Goal: Check status: Check status

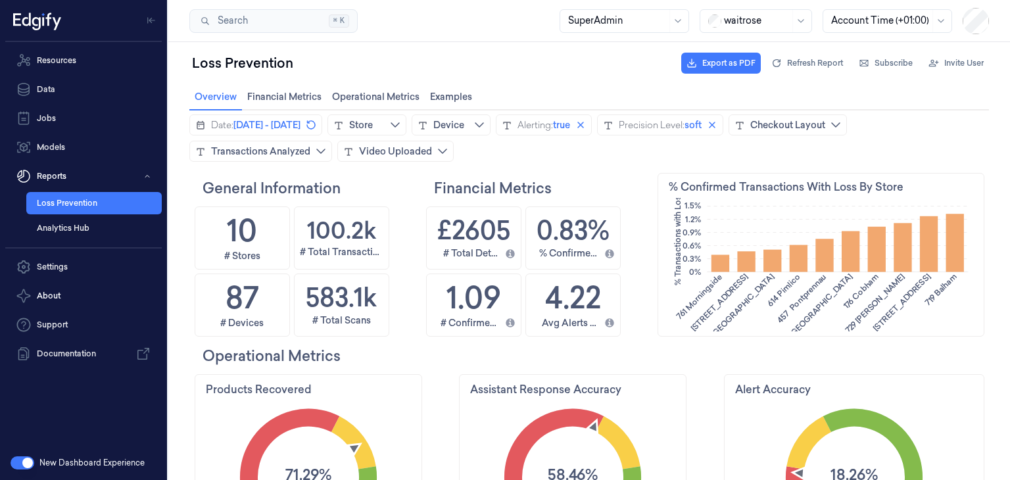
scroll to position [241, 302]
click at [52, 93] on link "Data" at bounding box center [83, 89] width 156 height 26
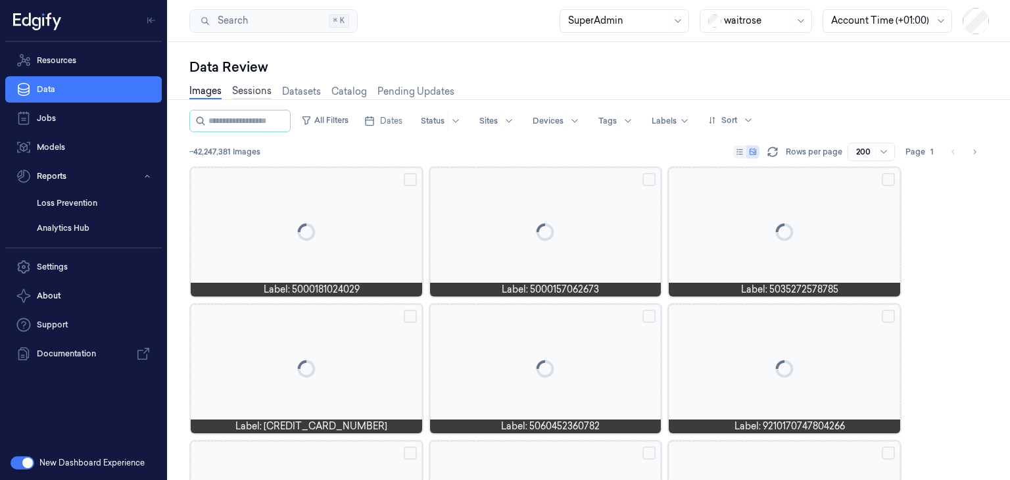
click at [263, 93] on link "Sessions" at bounding box center [251, 91] width 39 height 15
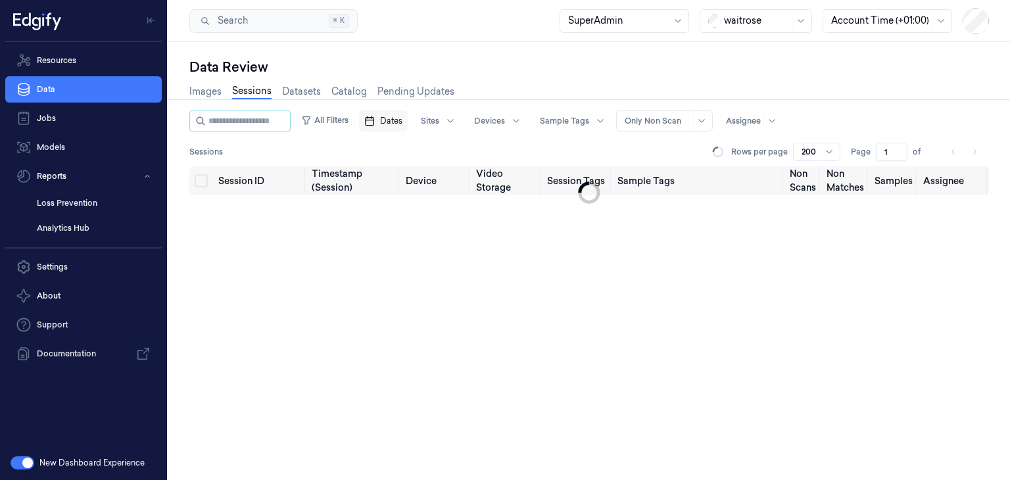
click at [401, 124] on span "Dates" at bounding box center [391, 121] width 22 height 12
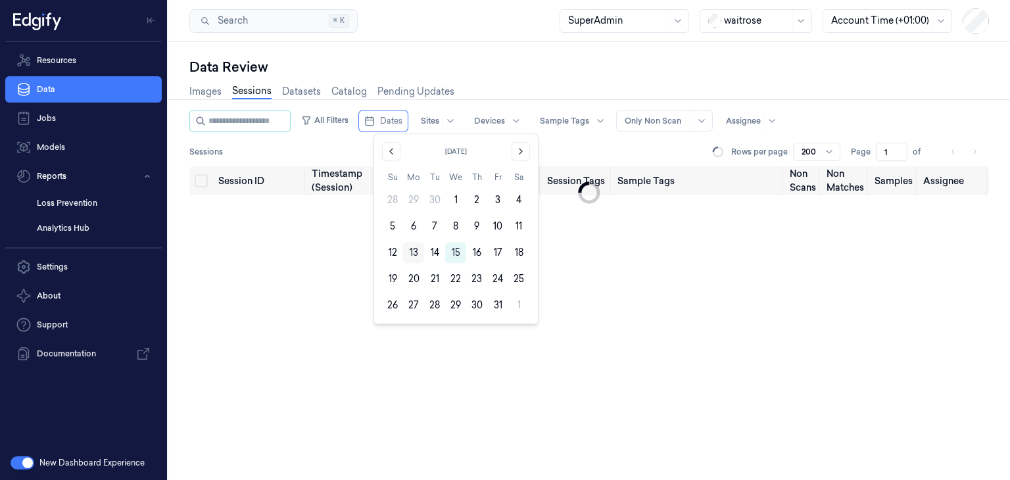
click at [419, 256] on button "13" at bounding box center [413, 252] width 21 height 21
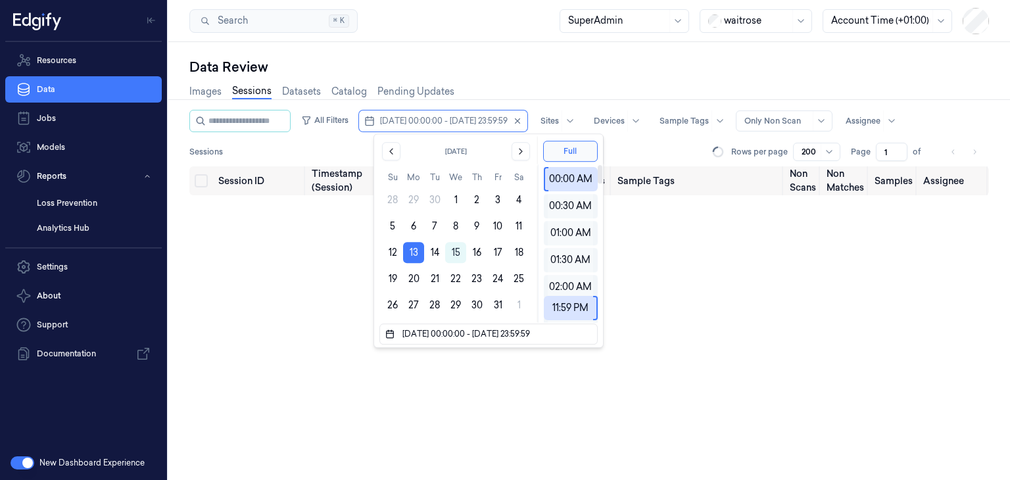
click at [635, 145] on div "Sessions Rows per page 200 Page 1 of" at bounding box center [588, 152] width 799 height 18
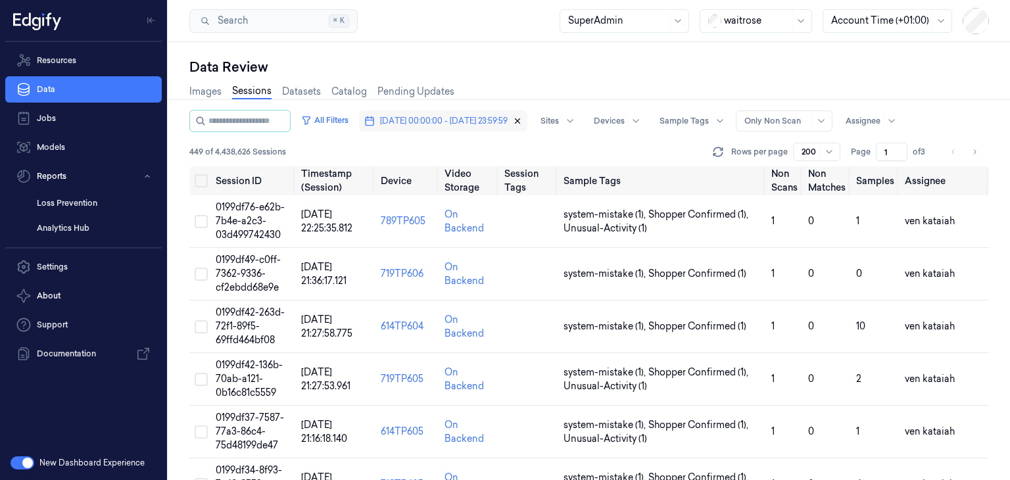
click at [522, 119] on icon "button" at bounding box center [517, 120] width 9 height 9
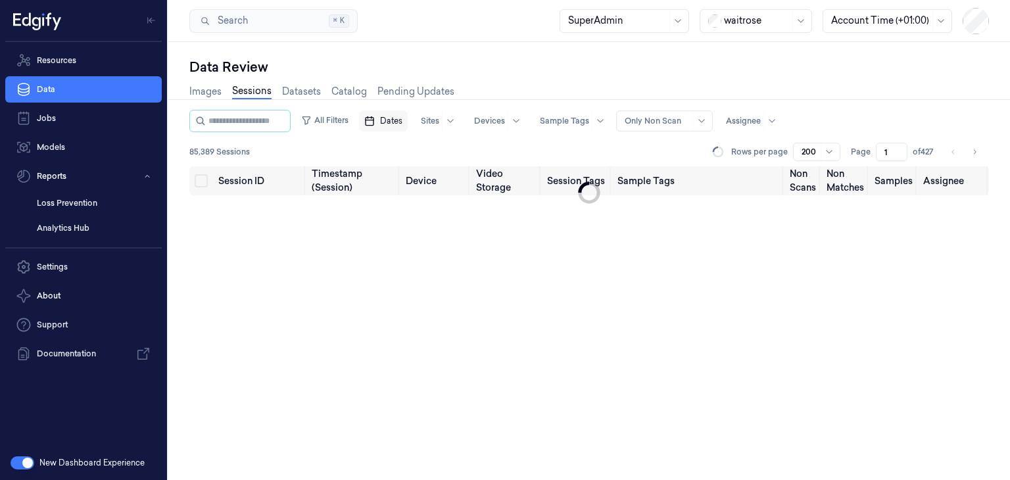
click at [400, 119] on span "Dates" at bounding box center [391, 121] width 22 height 12
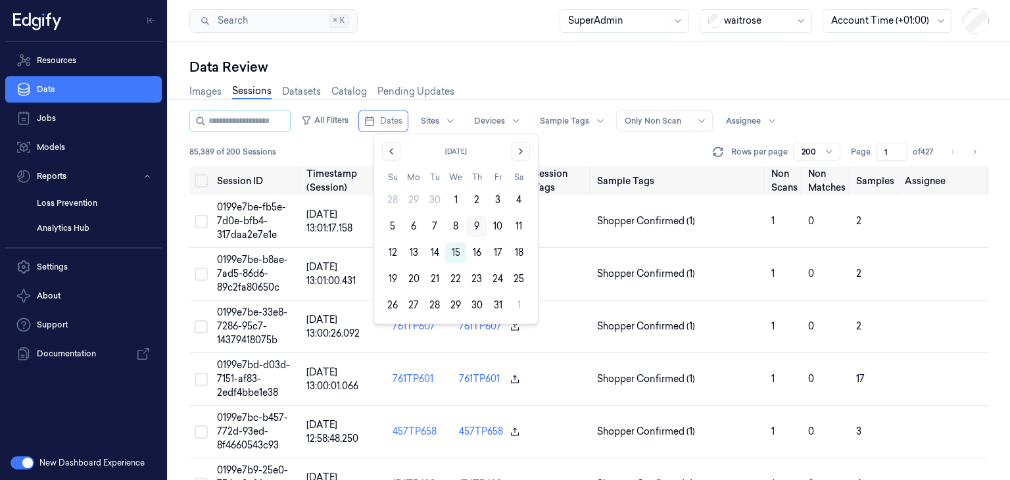
click at [470, 230] on button "9" at bounding box center [476, 226] width 21 height 21
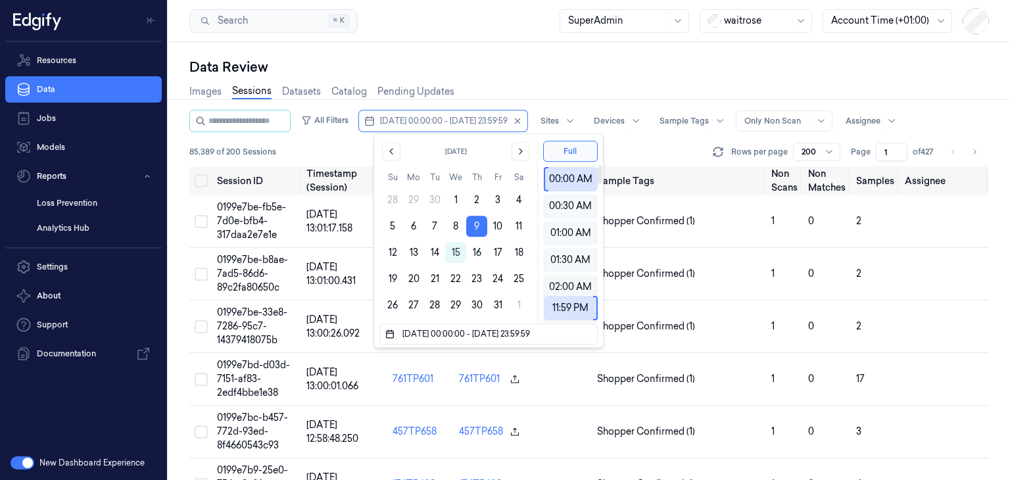
click at [619, 145] on div "85,389 of 200 Sessions Rows per page 200 Page 1 of 427" at bounding box center [588, 152] width 799 height 18
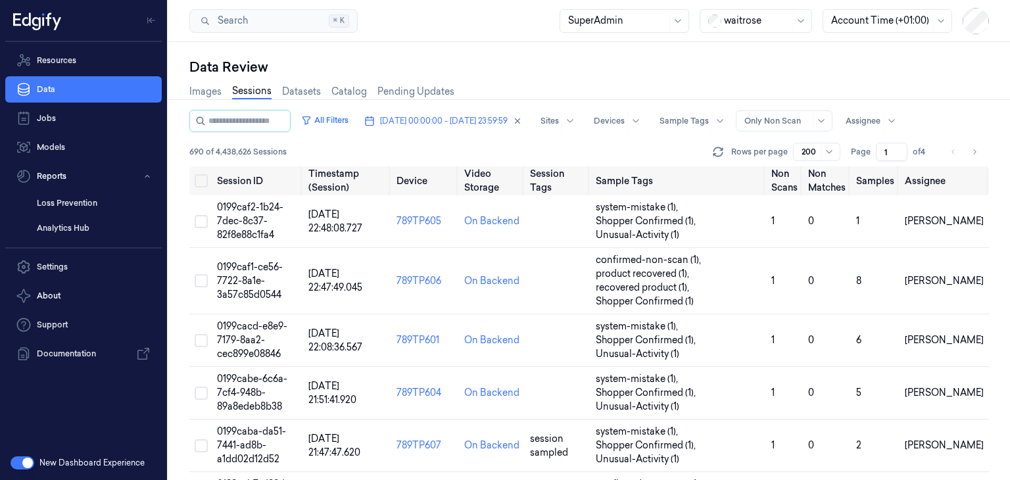
click at [939, 93] on div "Images Sessions Datasets Catalog Pending Updates" at bounding box center [588, 93] width 799 height 34
click at [527, 128] on button "[DATE] 00:00:00 - [DATE] 23:59:59" at bounding box center [443, 120] width 168 height 21
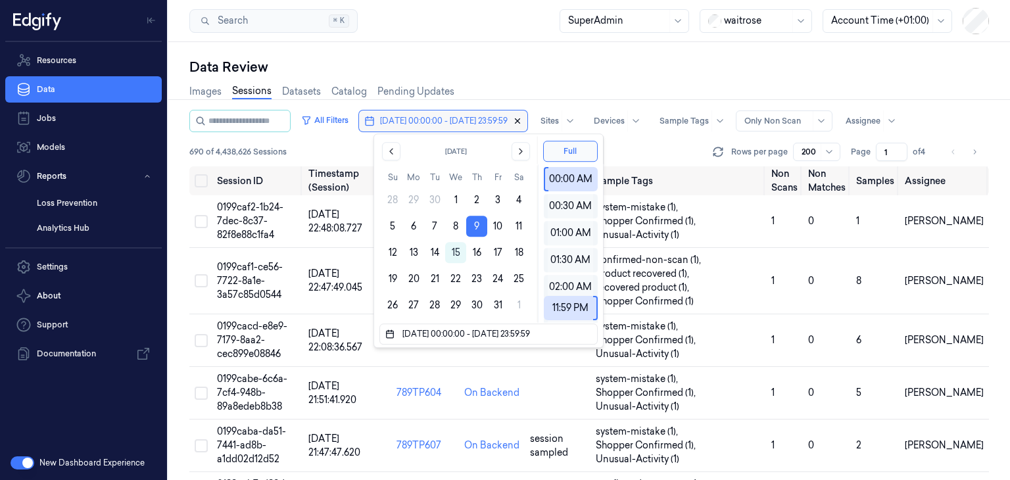
click at [522, 124] on icon "button" at bounding box center [517, 120] width 9 height 9
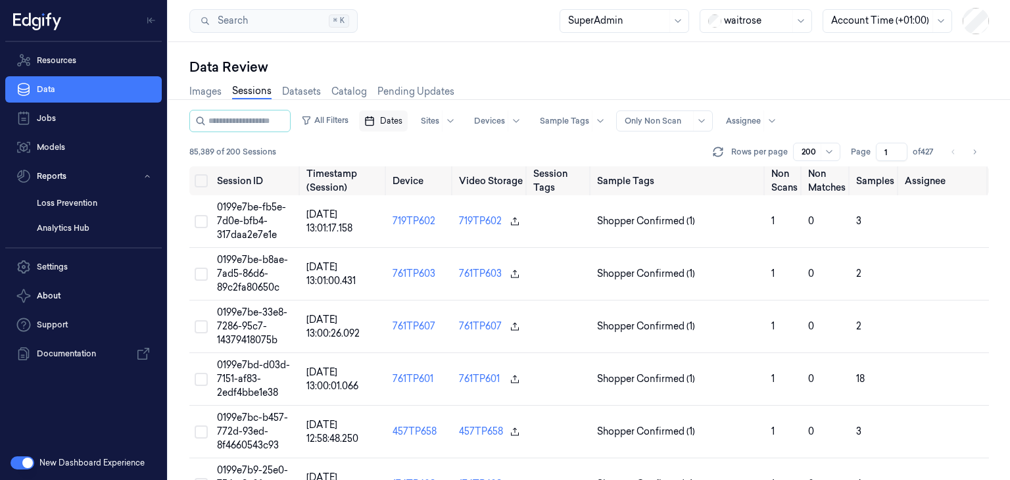
click at [375, 121] on icon "button" at bounding box center [369, 121] width 11 height 11
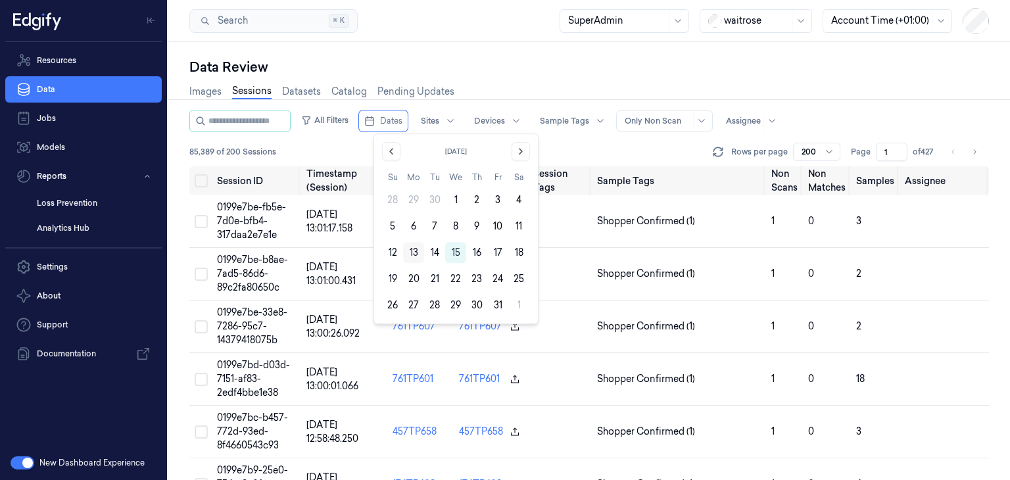
click at [416, 251] on button "13" at bounding box center [413, 252] width 21 height 21
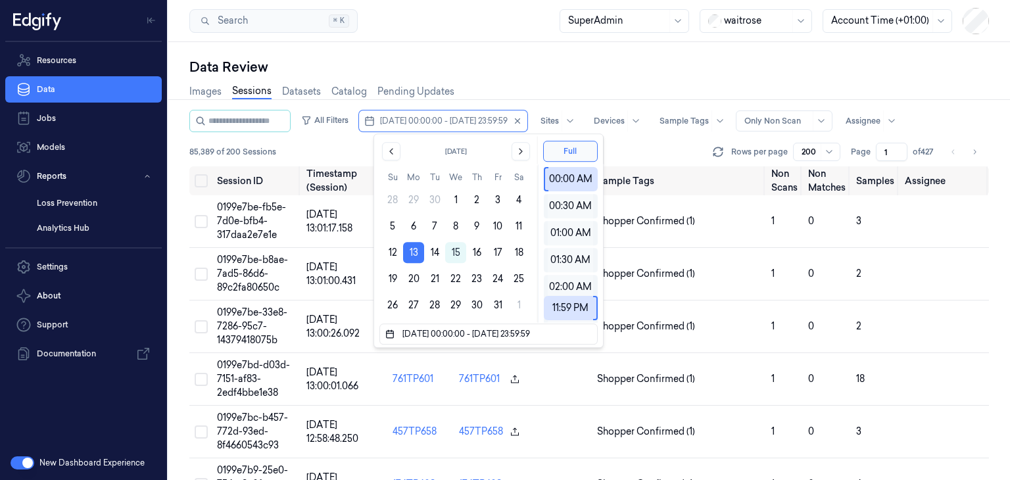
click at [677, 81] on div "Images Sessions Datasets Catalog Pending Updates" at bounding box center [588, 93] width 799 height 34
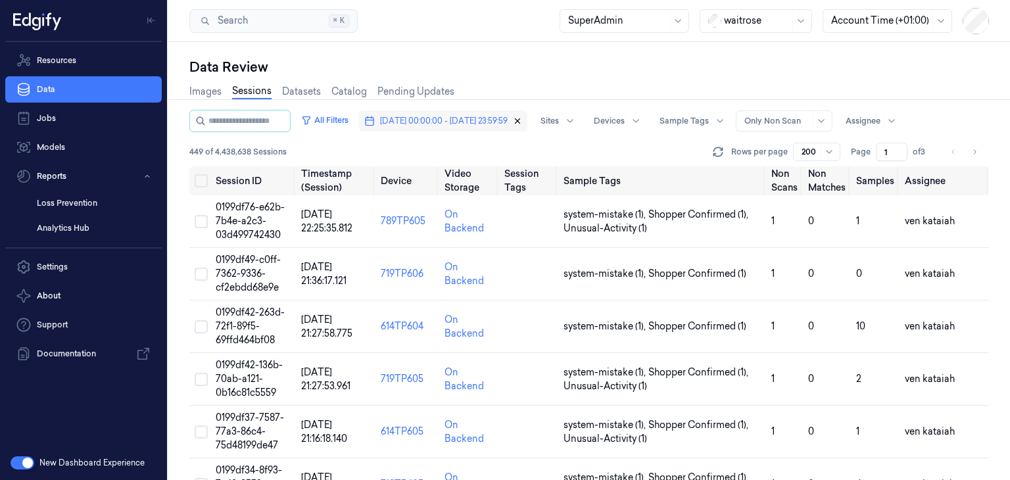
click at [520, 120] on icon "button" at bounding box center [517, 121] width 5 height 5
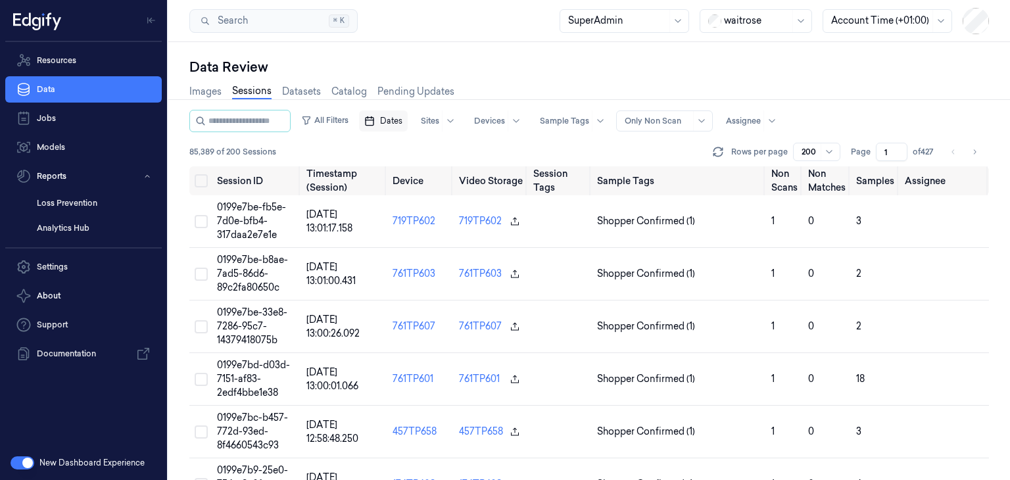
click at [402, 124] on span "Dates" at bounding box center [391, 121] width 22 height 12
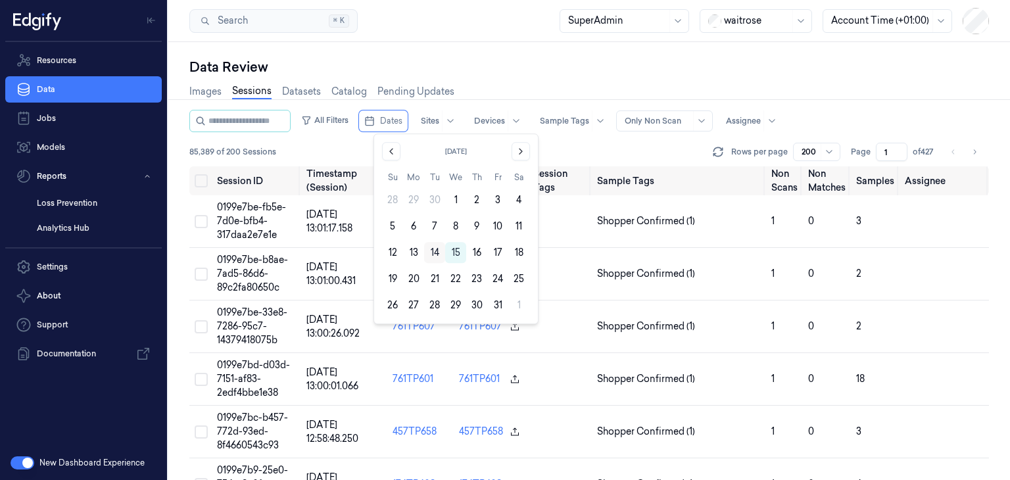
click at [438, 253] on button "14" at bounding box center [434, 252] width 21 height 21
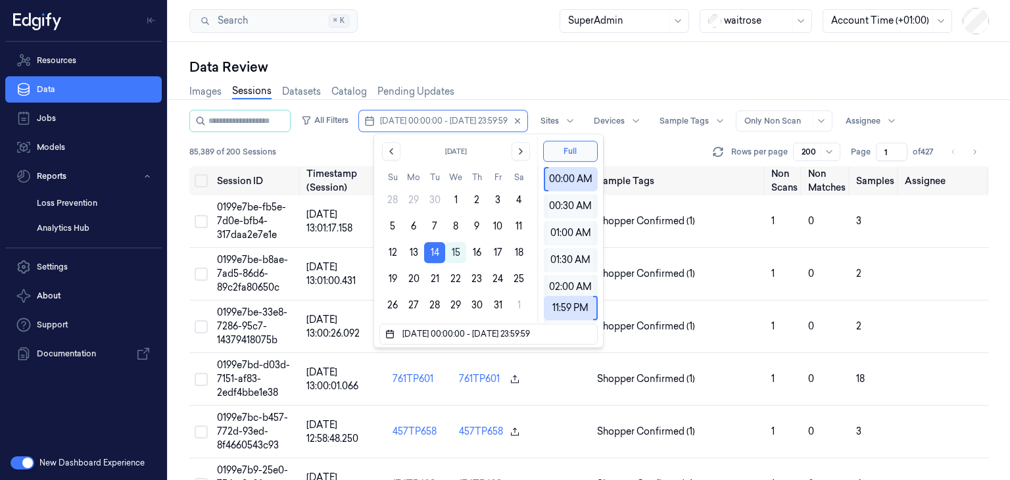
click at [438, 253] on button "14" at bounding box center [434, 252] width 21 height 21
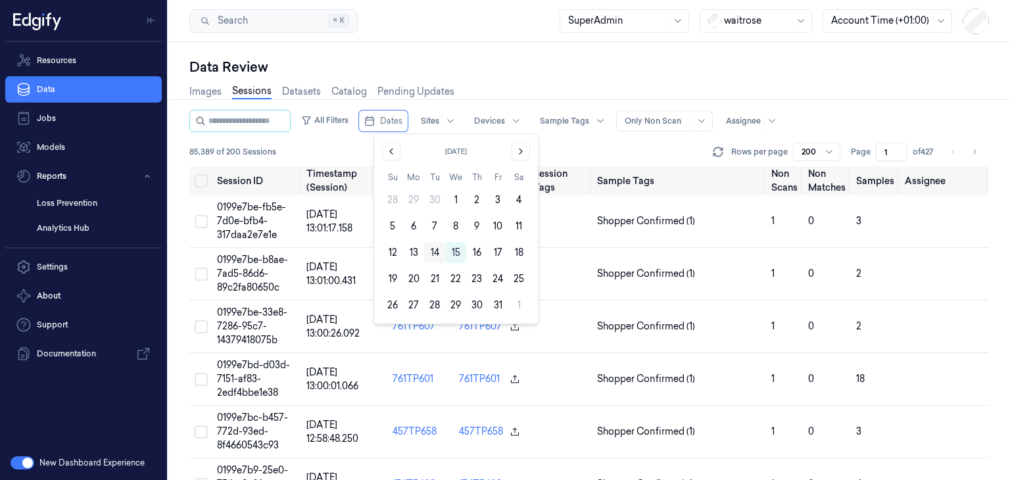
click at [435, 254] on button "14" at bounding box center [434, 252] width 21 height 21
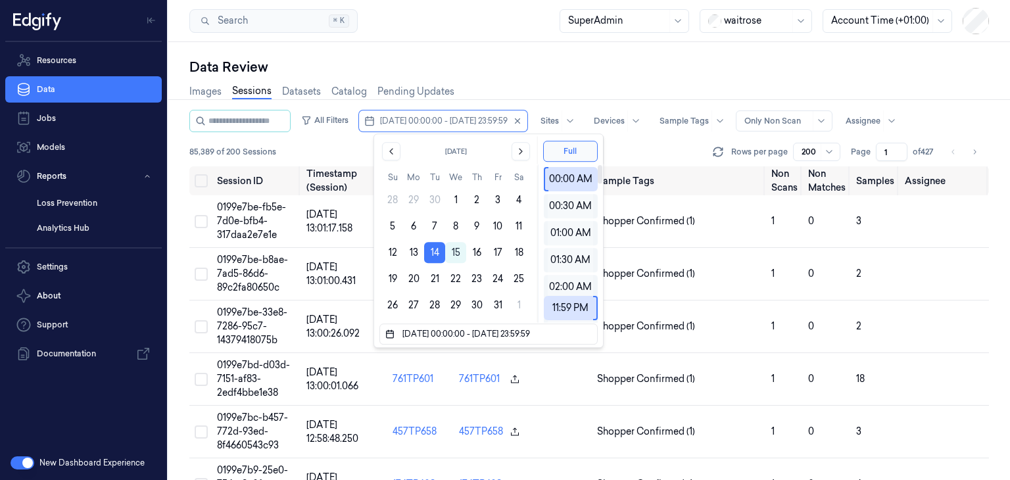
click at [623, 148] on div "85,389 of 200 Sessions Rows per page 200 Page 1 of 427" at bounding box center [588, 152] width 799 height 18
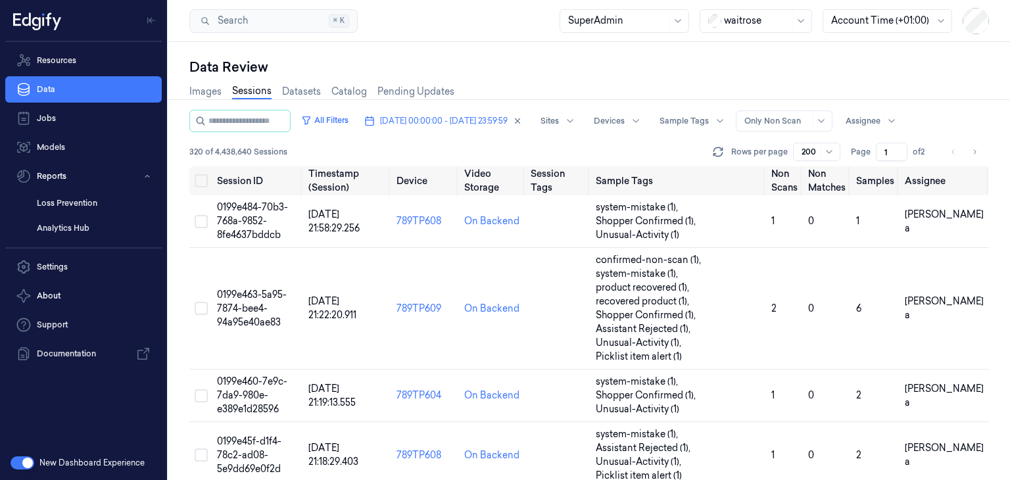
click at [902, 65] on div "Data Review" at bounding box center [588, 67] width 799 height 18
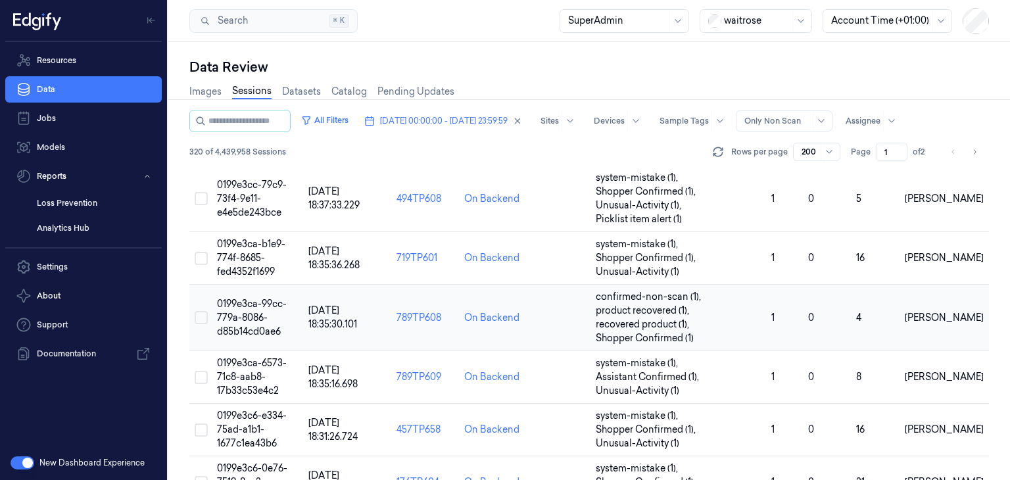
scroll to position [2959, 0]
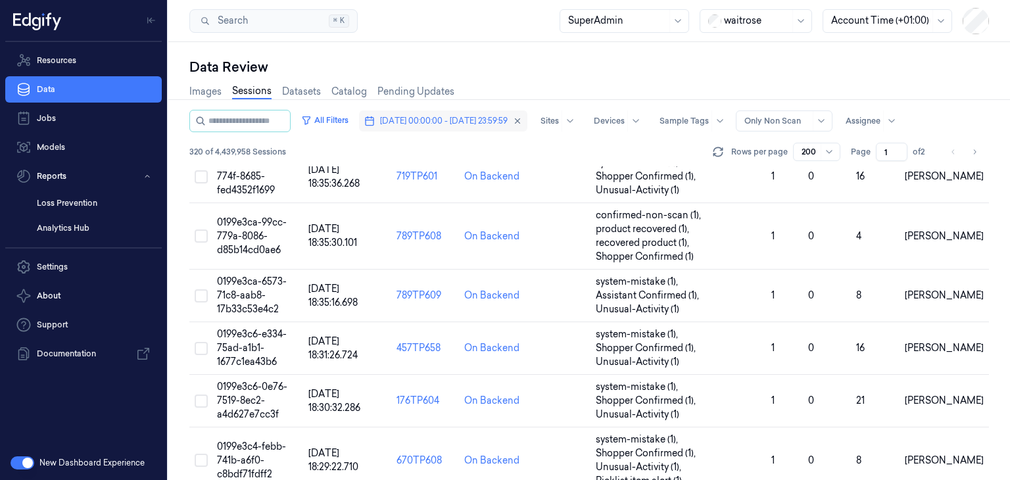
click at [474, 112] on button "[DATE] 00:00:00 - [DATE] 23:59:59" at bounding box center [443, 120] width 168 height 21
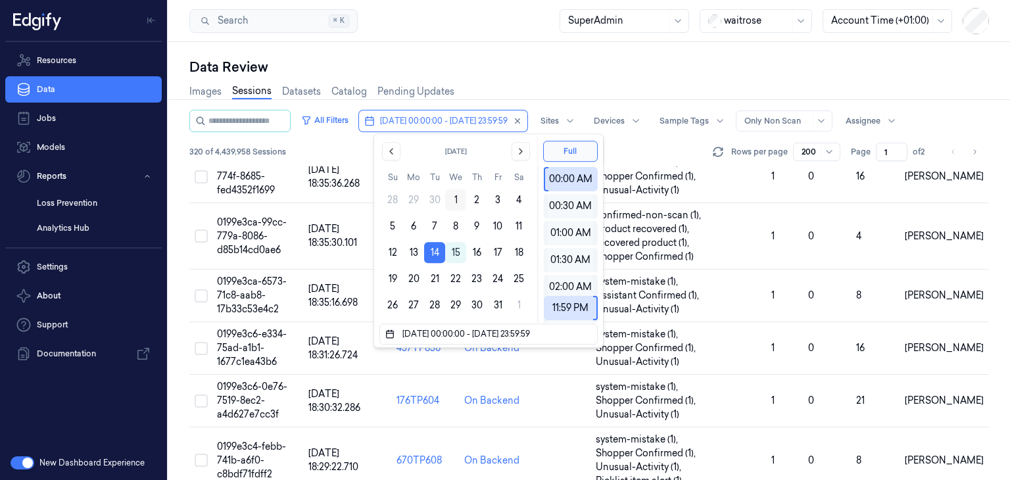
click at [460, 200] on button "1" at bounding box center [455, 199] width 21 height 21
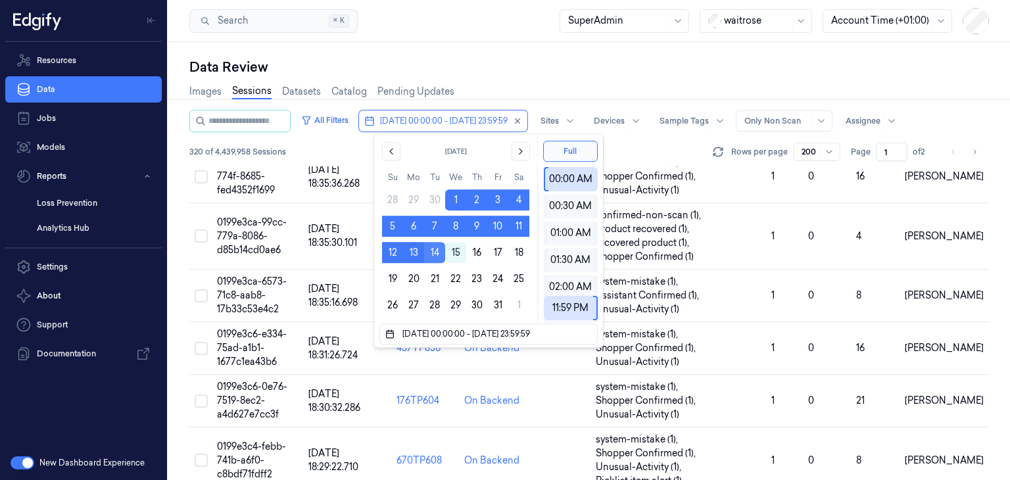
click at [439, 253] on button "14" at bounding box center [434, 252] width 21 height 21
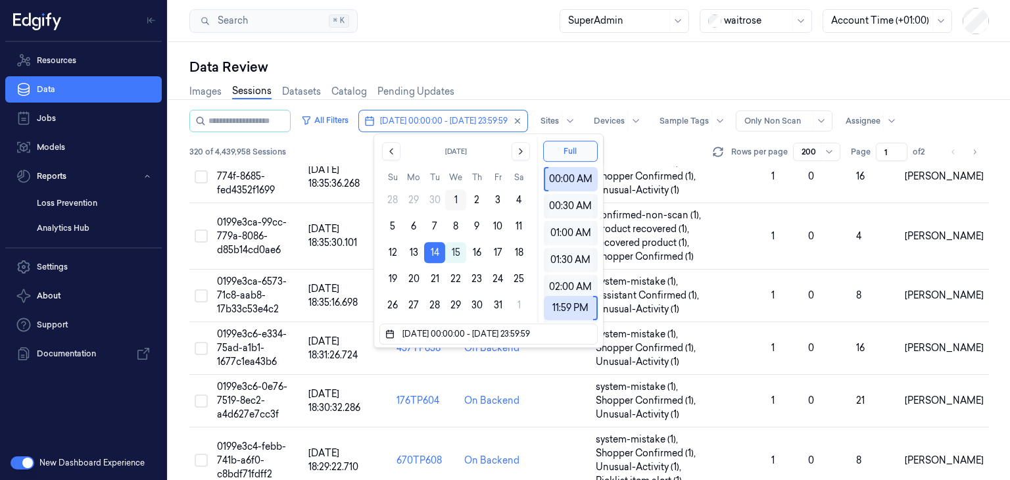
click at [452, 198] on button "1" at bounding box center [455, 199] width 21 height 21
type input "[DATE] 00:00:00 - [DATE] 23:59:59"
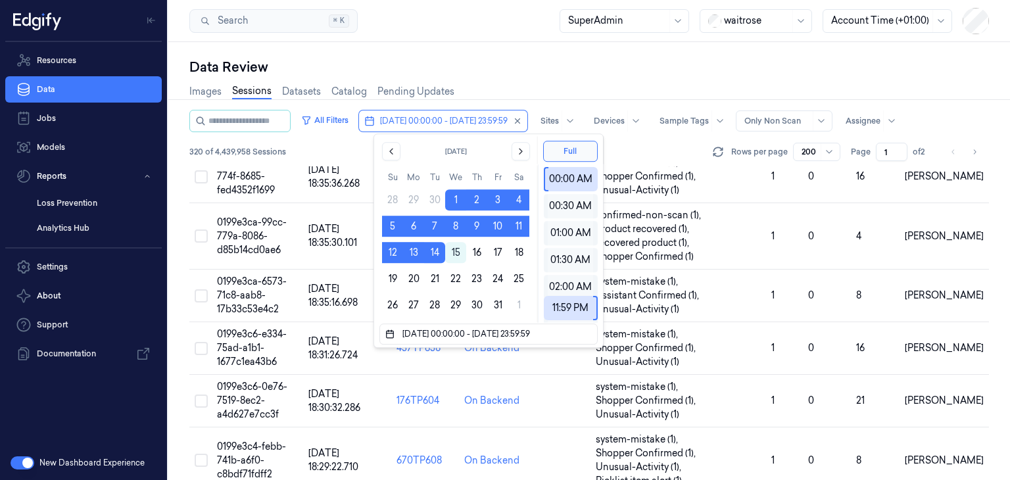
click at [625, 138] on div "All Filters [DATE] 00:00:00 - [DATE] 23:59:59 Sites Devices Sample Tags Alert T…" at bounding box center [588, 138] width 799 height 57
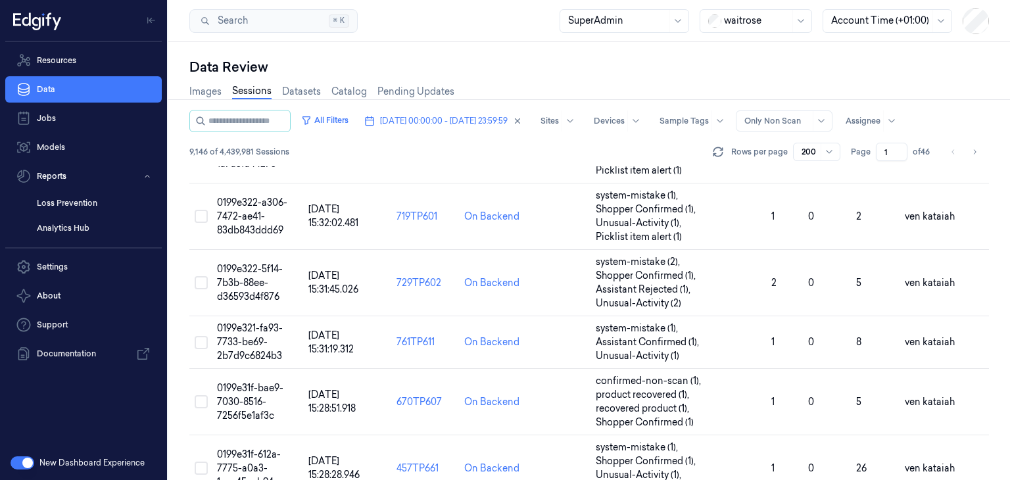
scroll to position [8876, 0]
